Goal: Task Accomplishment & Management: Complete application form

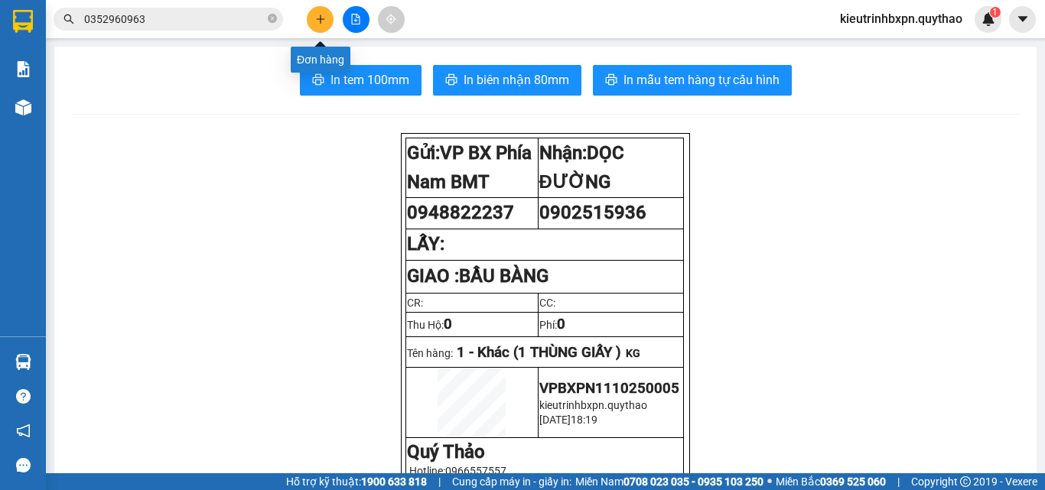
click at [315, 22] on icon "plus" at bounding box center [320, 19] width 11 height 11
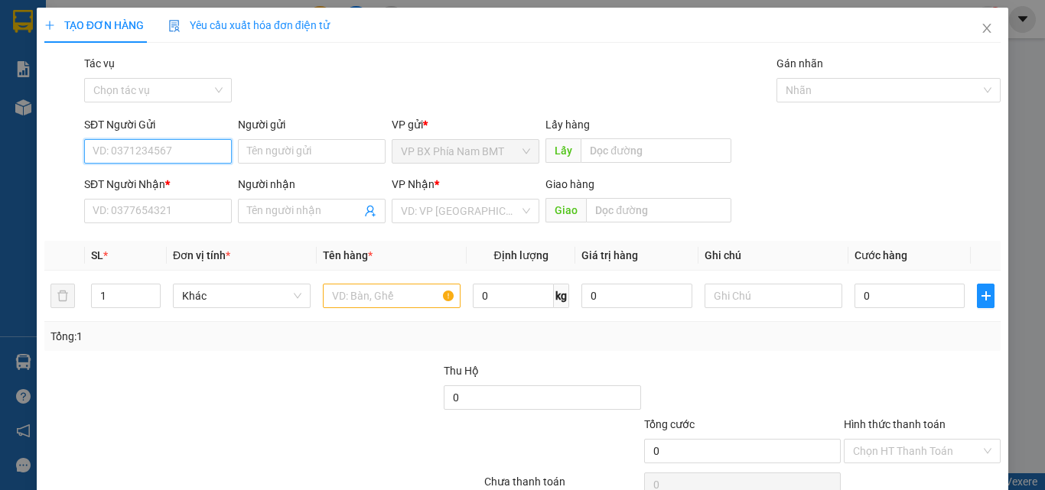
click at [132, 141] on input "SĐT Người Gửi" at bounding box center [158, 151] width 148 height 24
type input "0826088185"
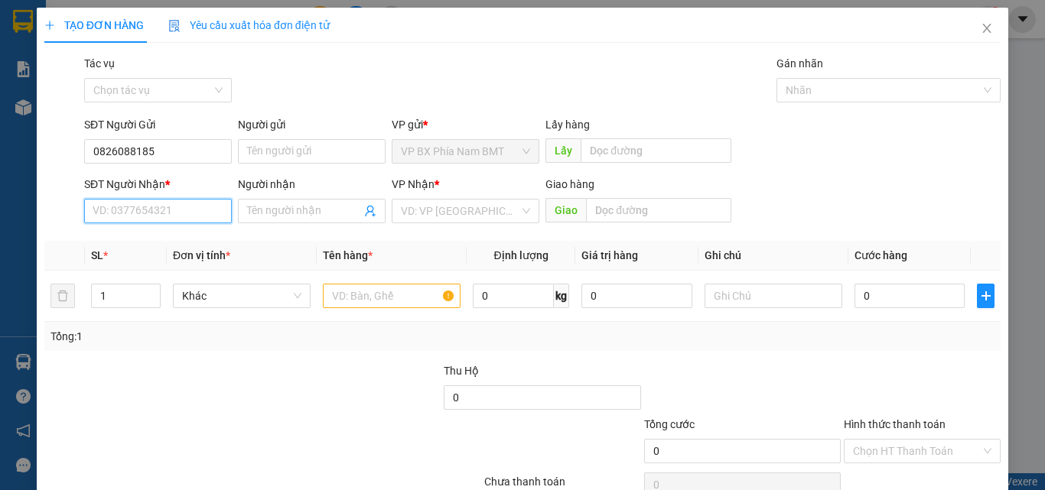
click at [125, 211] on input "SĐT Người Nhận *" at bounding box center [158, 211] width 148 height 24
type input "0911803595"
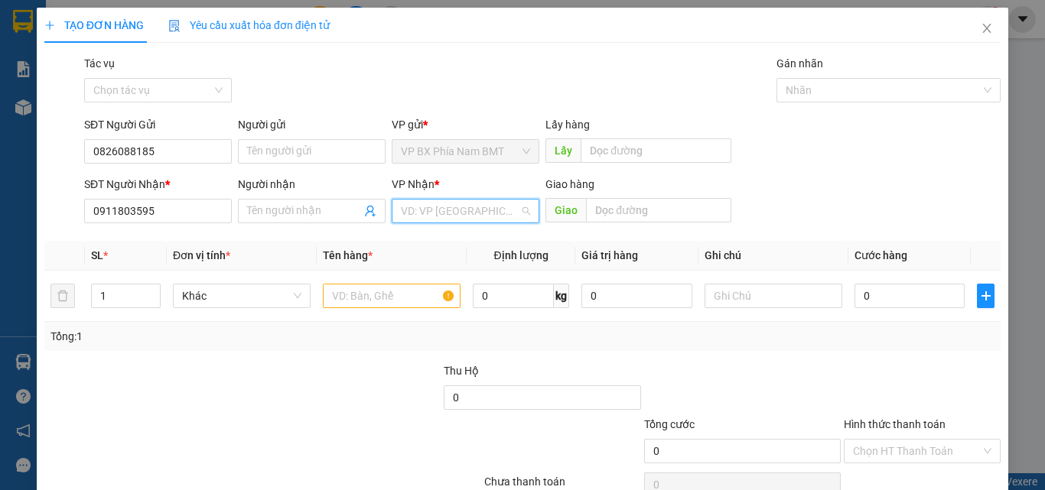
click at [445, 213] on input "search" at bounding box center [460, 211] width 119 height 23
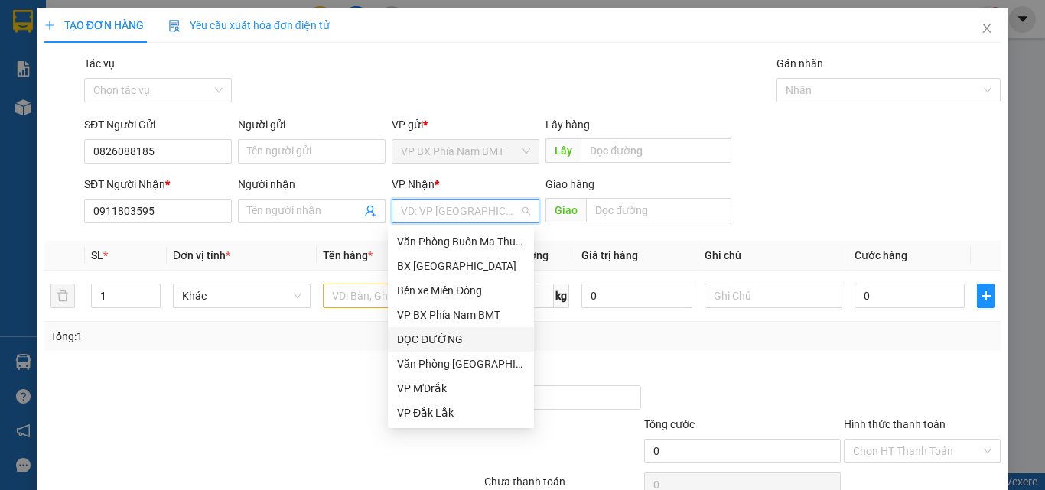
click at [443, 337] on div "DỌC ĐƯỜNG" at bounding box center [461, 339] width 128 height 17
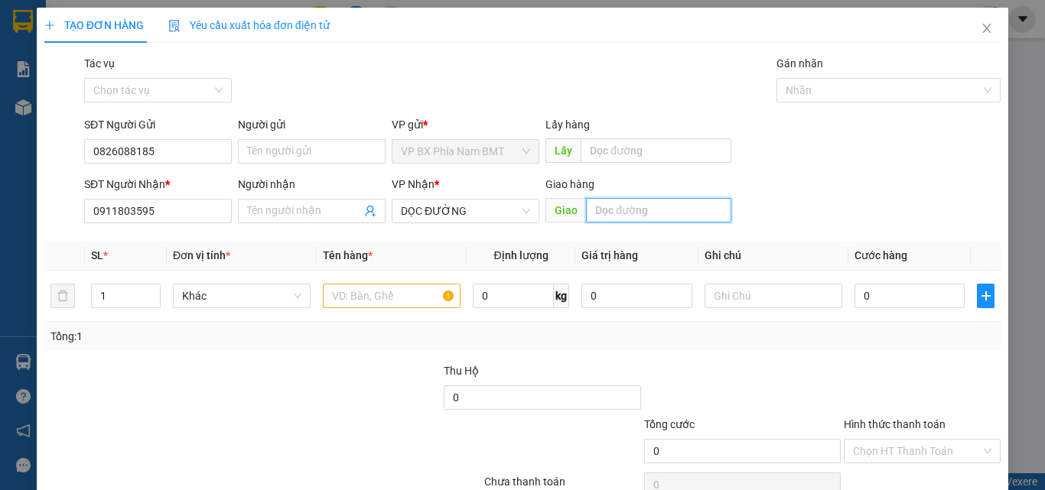
click at [609, 217] on input "text" at bounding box center [658, 210] width 145 height 24
type input "N4 THỦ ĐỨC"
click at [374, 305] on input "text" at bounding box center [392, 296] width 138 height 24
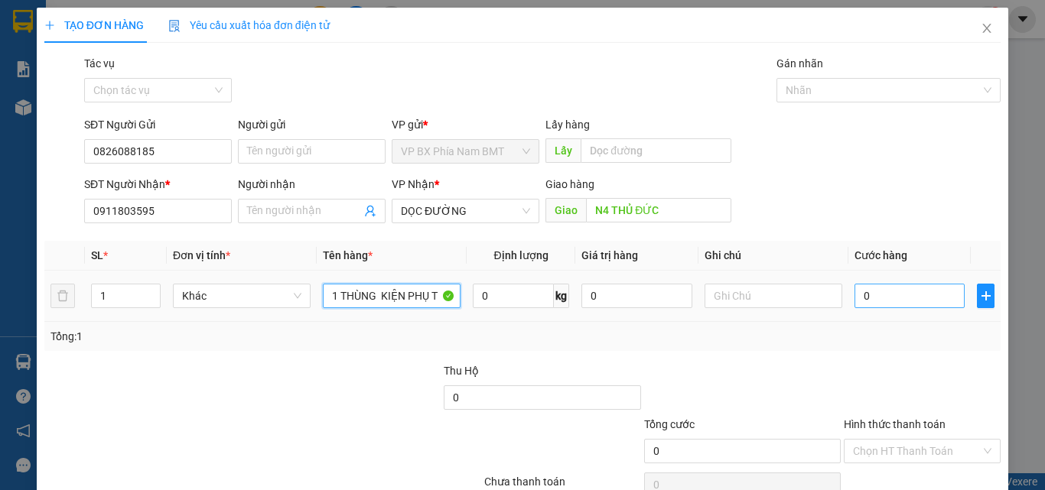
type input "1 THÙNG KIỆN PHỤ T"
click at [869, 295] on input "0" at bounding box center [910, 296] width 110 height 24
type input "5"
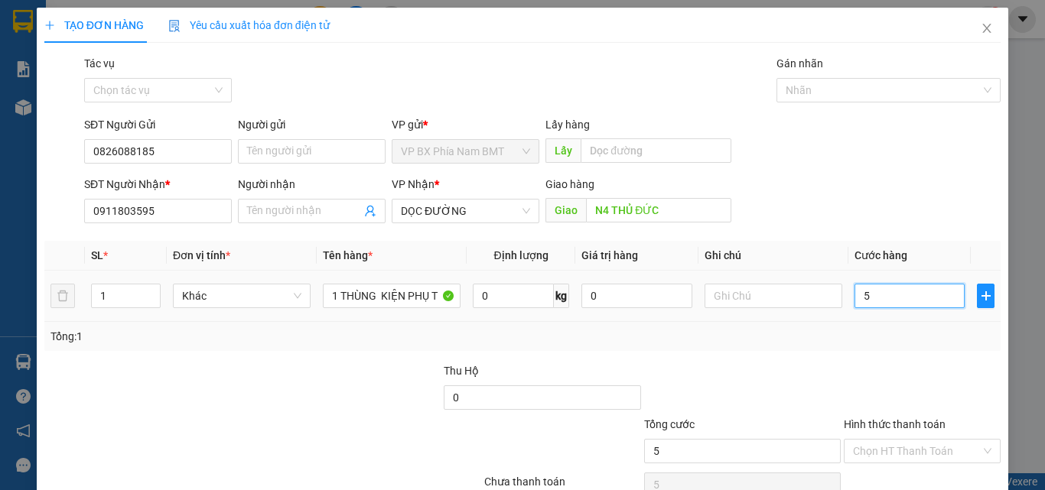
type input "50"
type input "500"
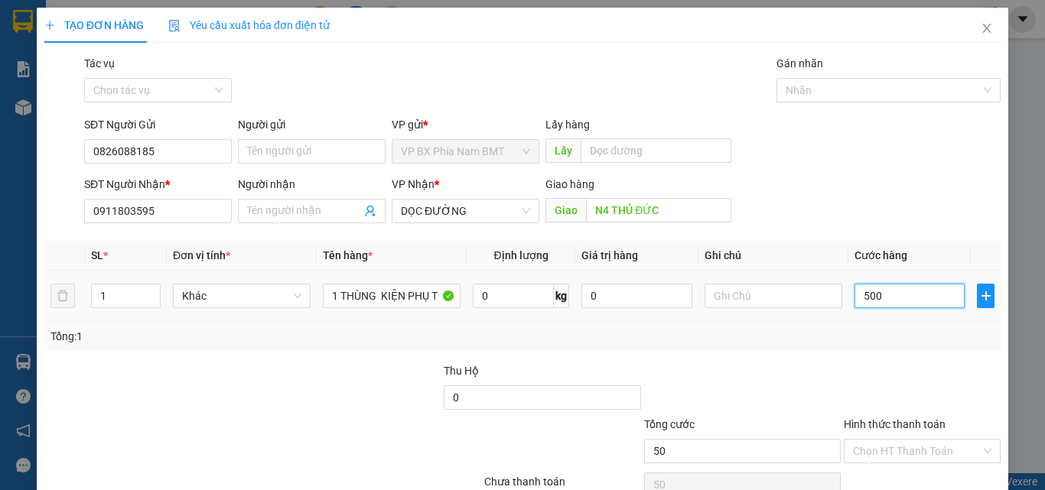
type input "500"
type input "5.000"
type input "50.000"
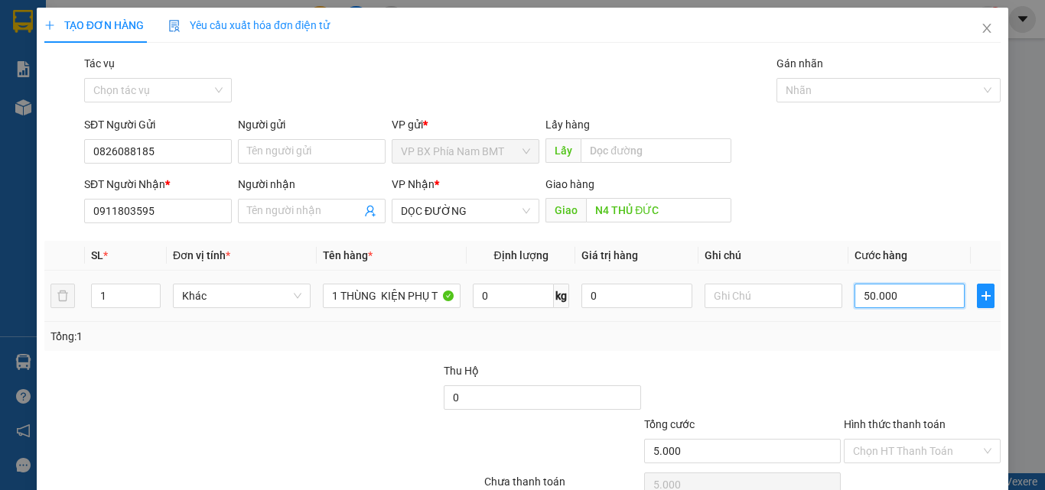
type input "50.000"
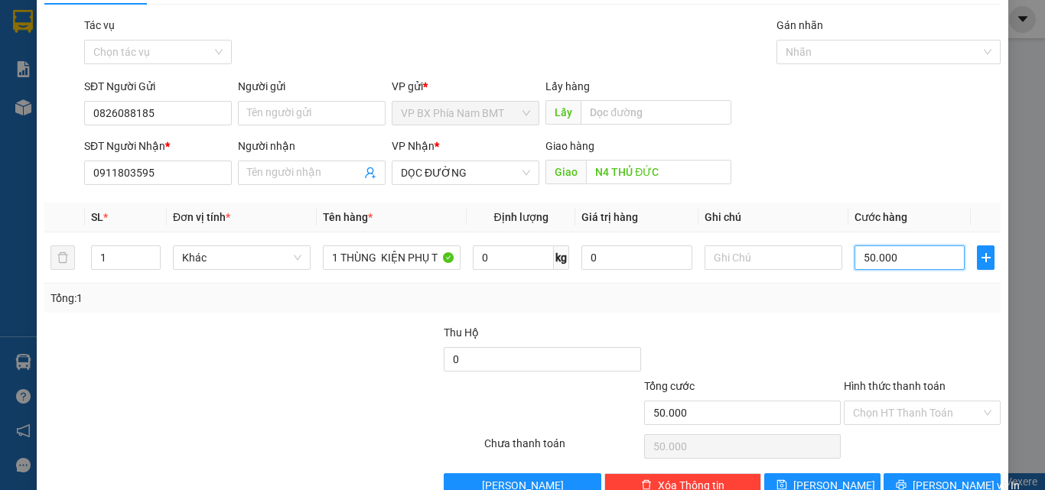
scroll to position [76, 0]
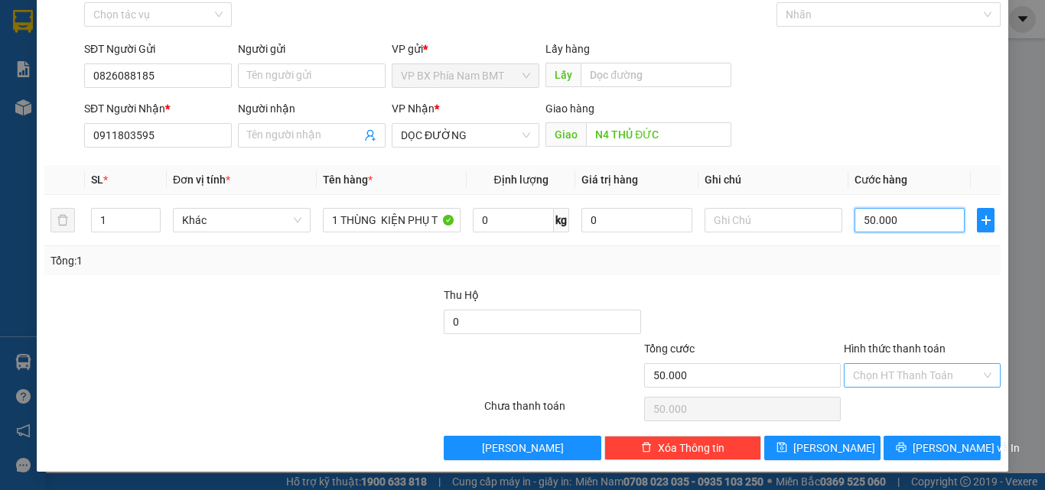
type input "50.000"
click at [916, 373] on input "Hình thức thanh toán" at bounding box center [917, 375] width 128 height 23
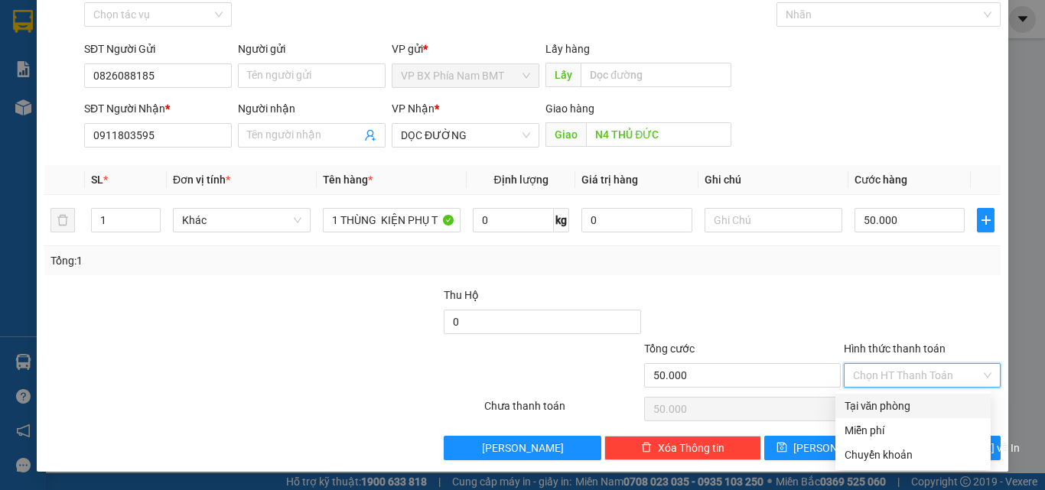
click at [916, 405] on div "Tại văn phòng" at bounding box center [913, 406] width 137 height 17
type input "0"
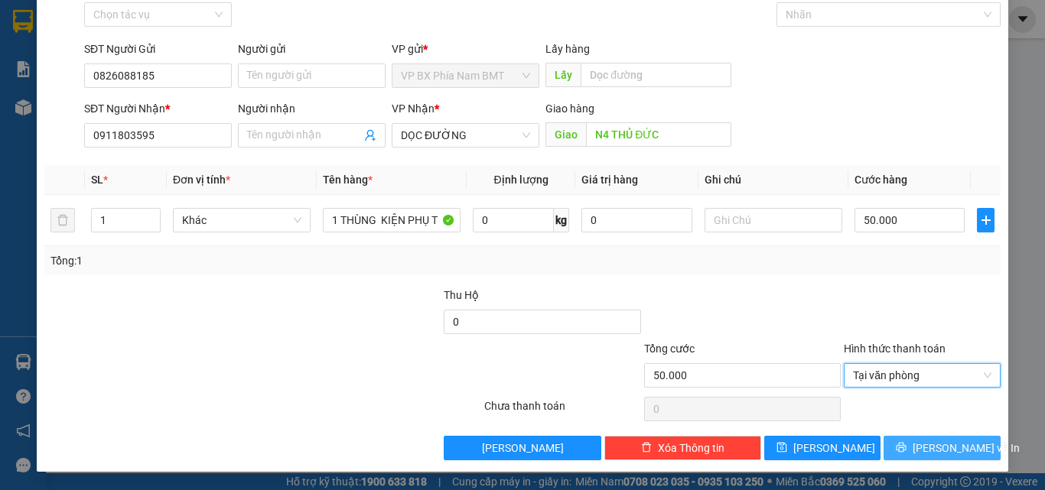
click at [918, 445] on button "[PERSON_NAME] và In" at bounding box center [942, 448] width 117 height 24
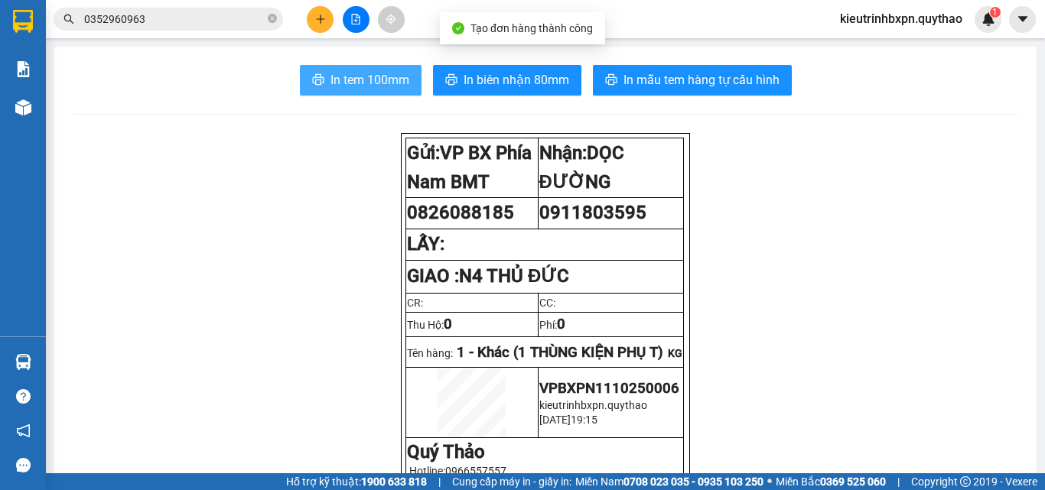
click at [367, 83] on span "In tem 100mm" at bounding box center [370, 79] width 79 height 19
